Goal: Transaction & Acquisition: Purchase product/service

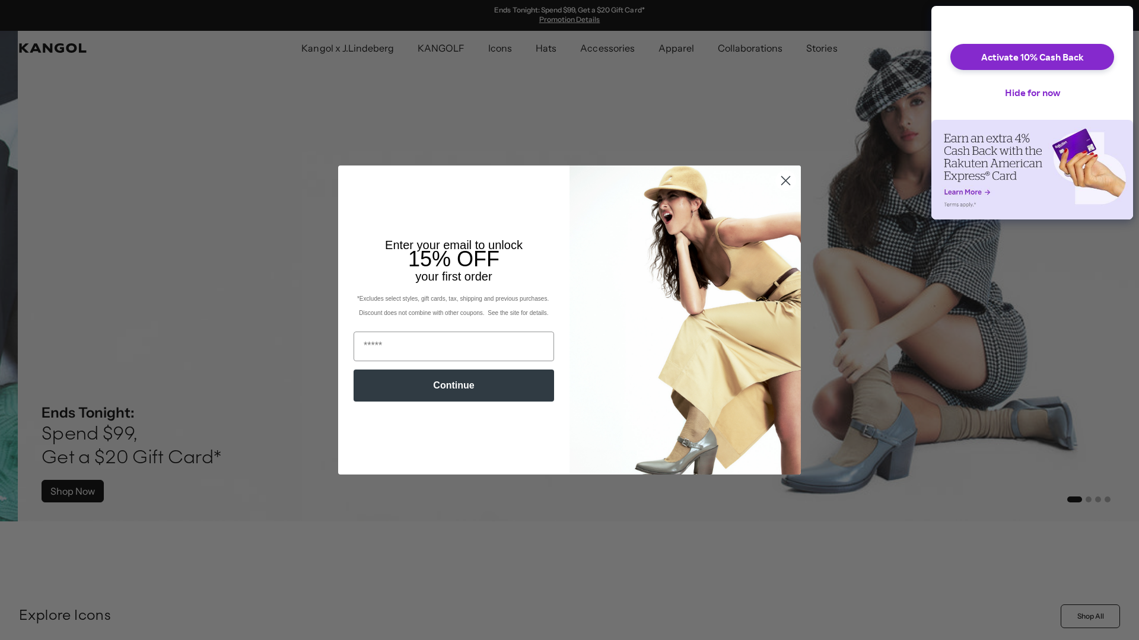
click at [785, 179] on icon "Close dialog" at bounding box center [786, 181] width 8 height 8
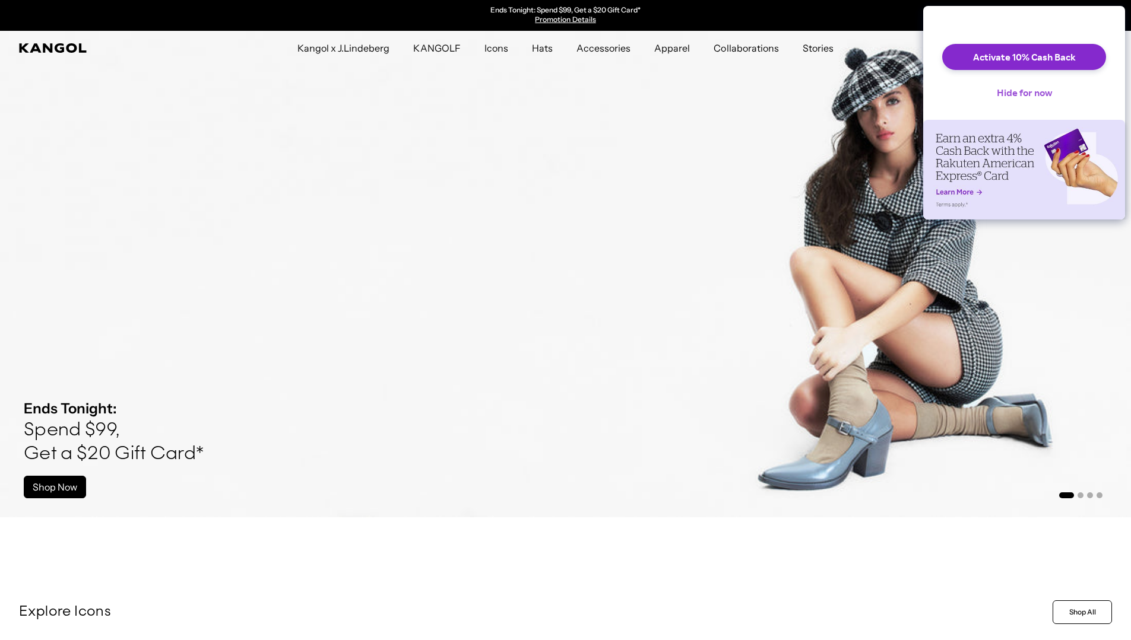
click at [1011, 103] on button "Hide for now" at bounding box center [1024, 93] width 74 height 26
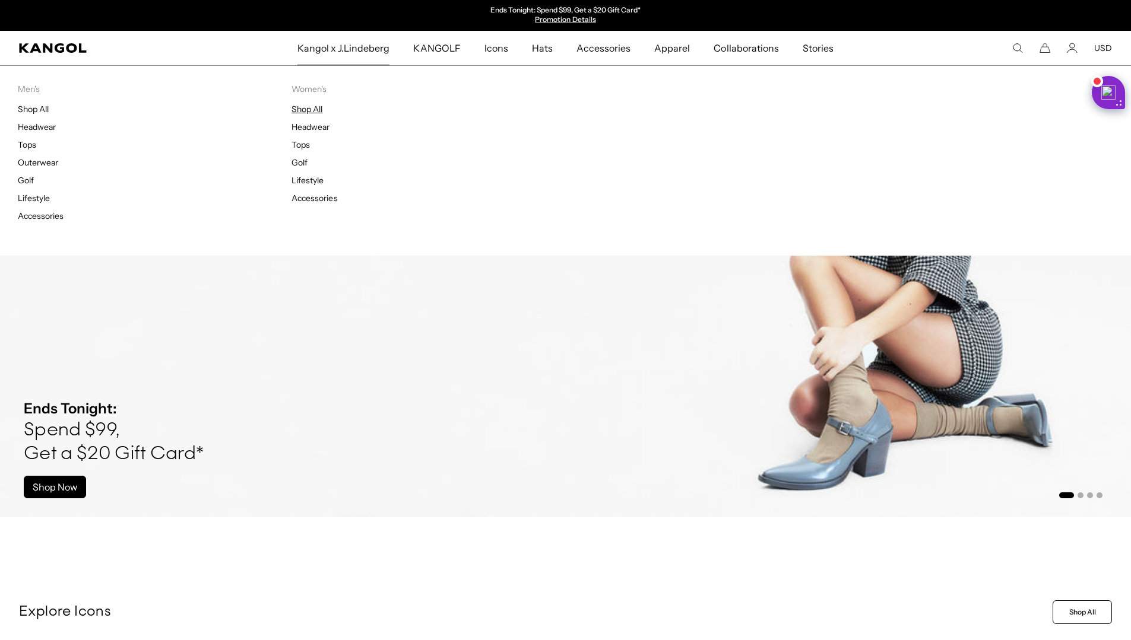
click at [315, 110] on link "Shop All" at bounding box center [306, 109] width 31 height 11
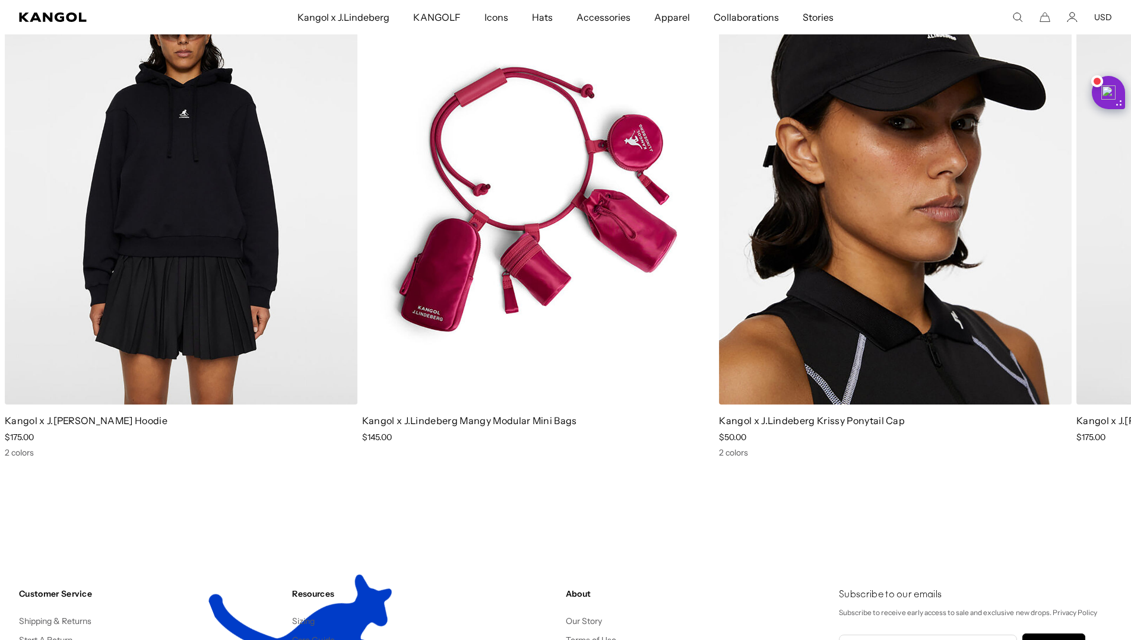
scroll to position [1958, 0]
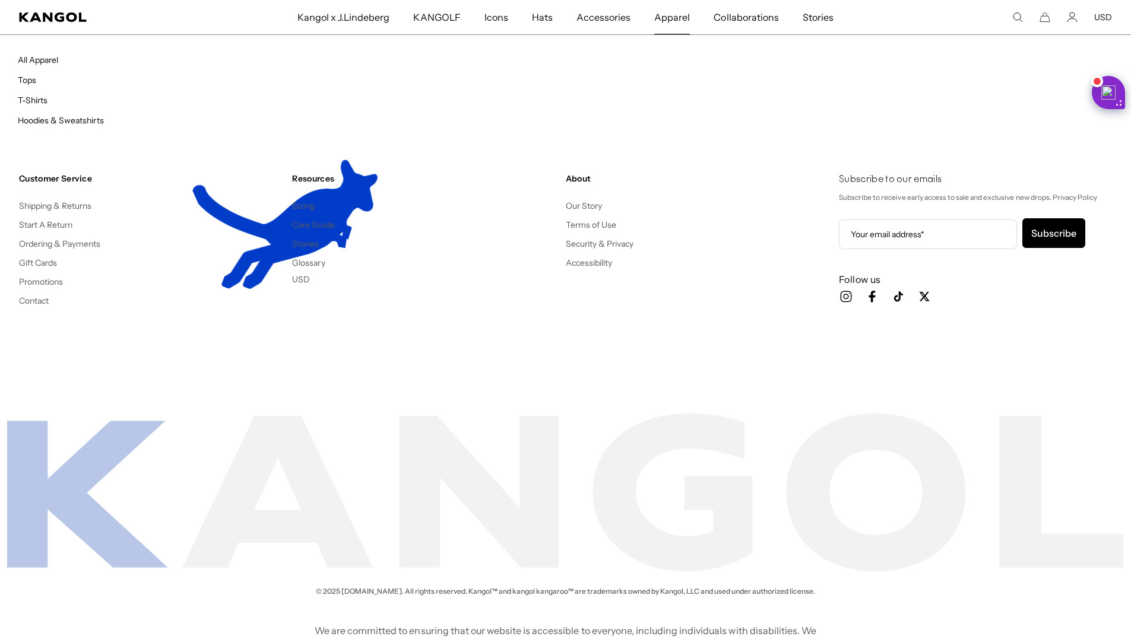
click at [677, 19] on span "Apparel" at bounding box center [672, 17] width 36 height 34
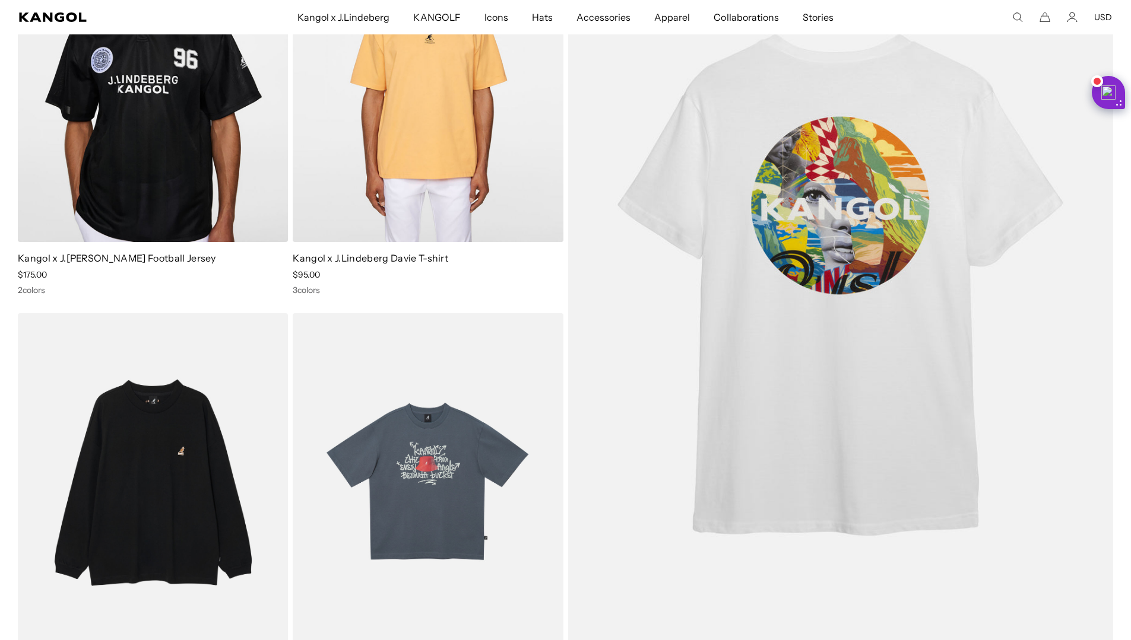
scroll to position [475, 0]
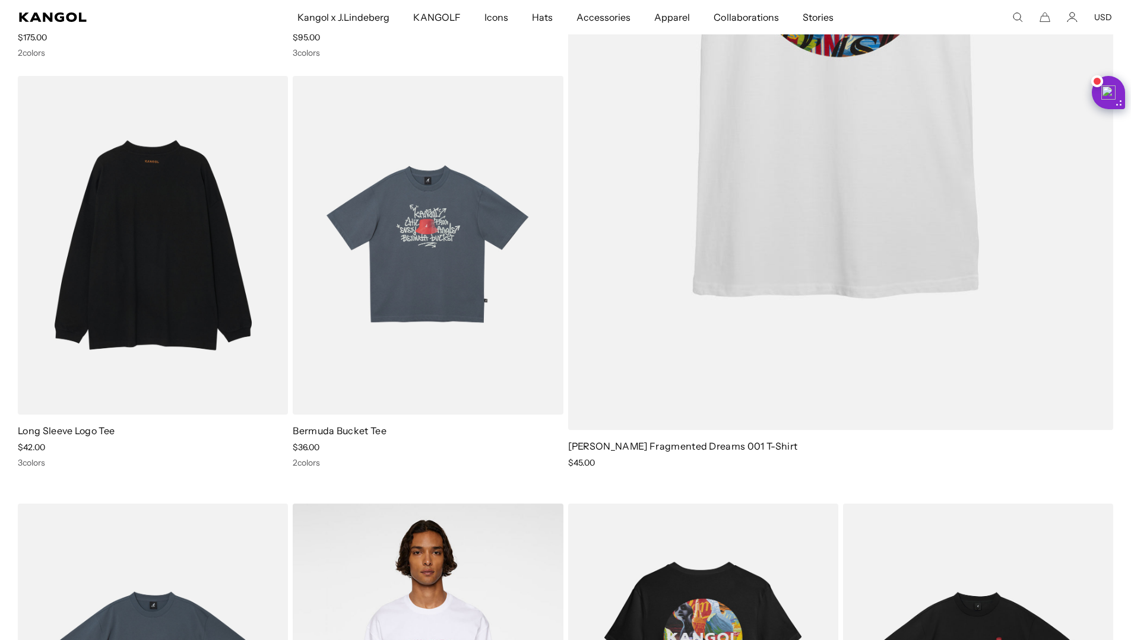
click at [144, 329] on img at bounding box center [153, 245] width 270 height 339
